Goal: Information Seeking & Learning: Learn about a topic

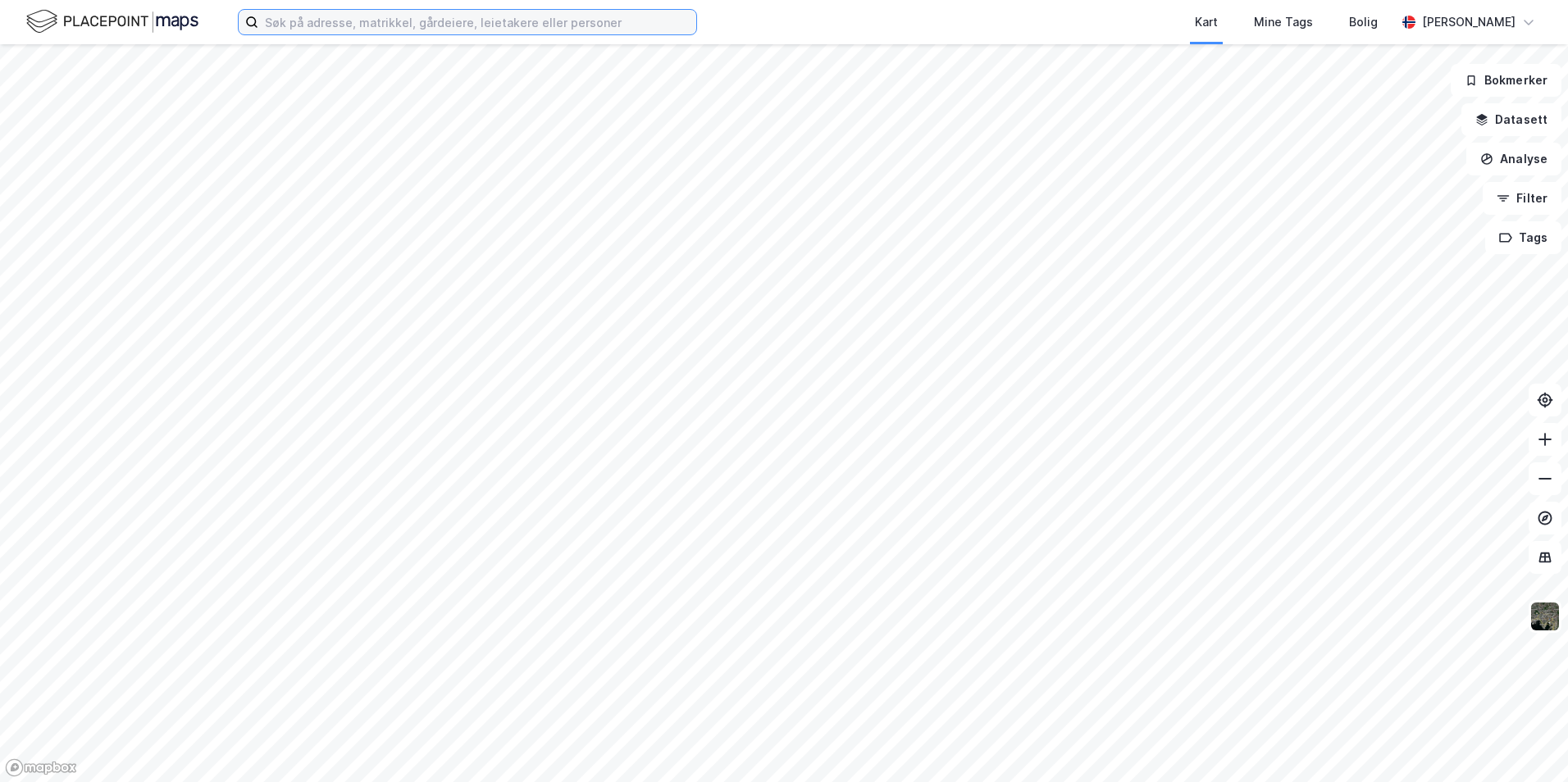
click at [334, 22] on input at bounding box center [477, 22] width 438 height 24
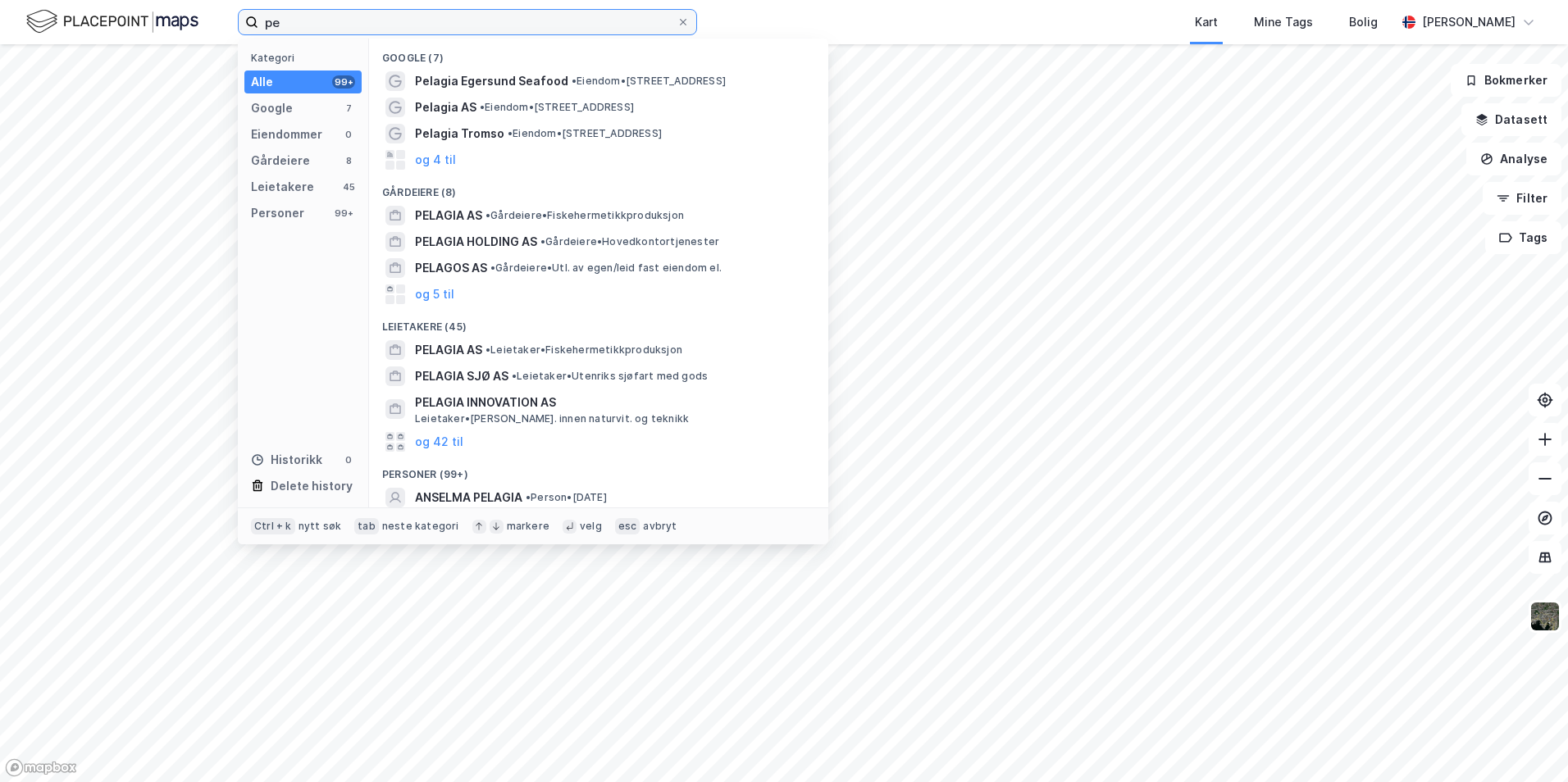
type input "p"
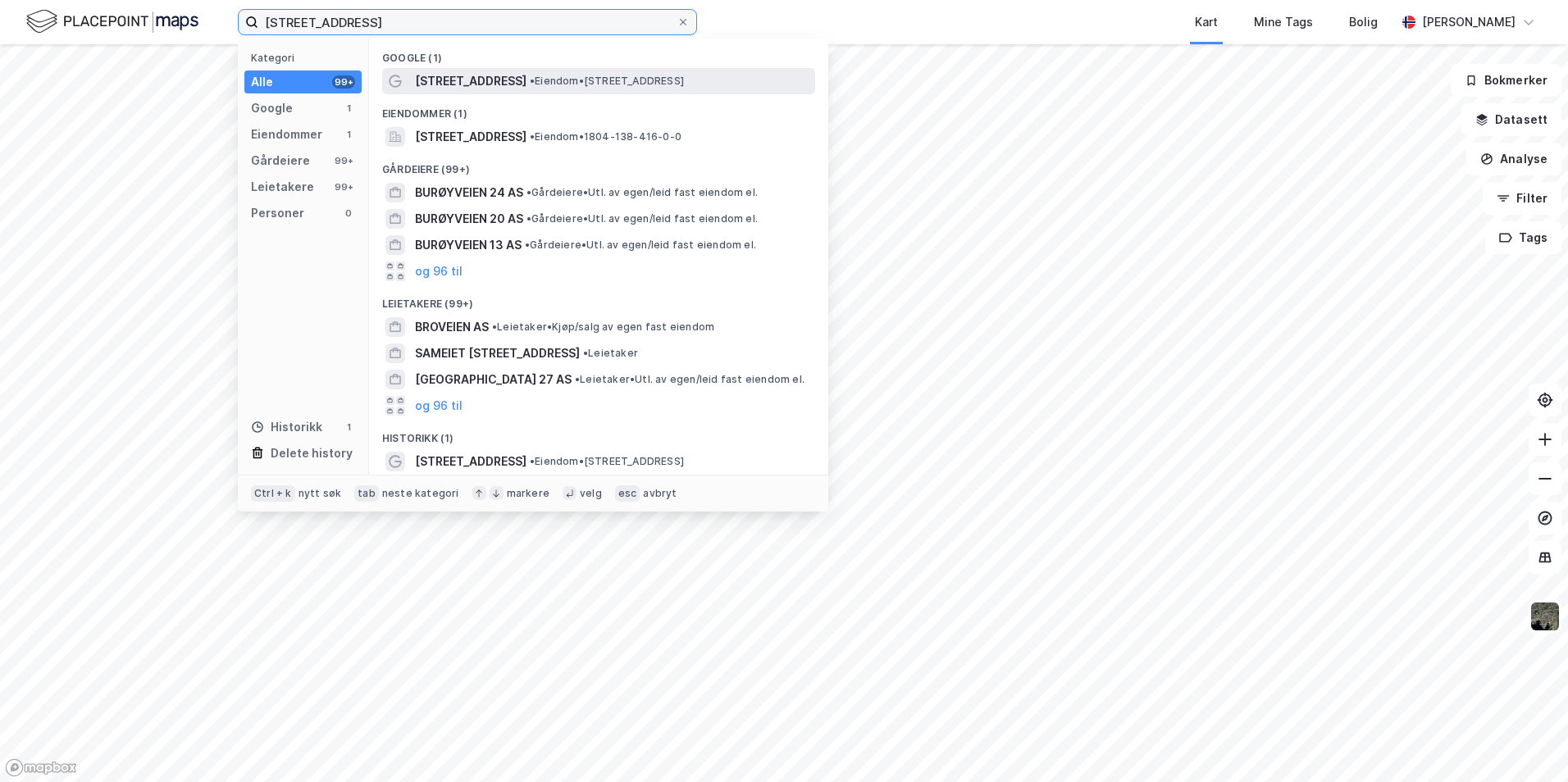
type input "[STREET_ADDRESS]"
click at [468, 84] on span "[STREET_ADDRESS]" at bounding box center [471, 80] width 111 height 20
